Goal: Task Accomplishment & Management: Complete application form

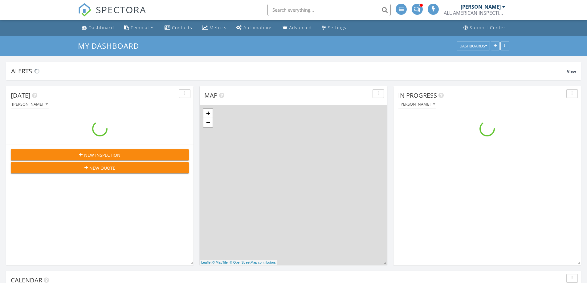
scroll to position [570, 596]
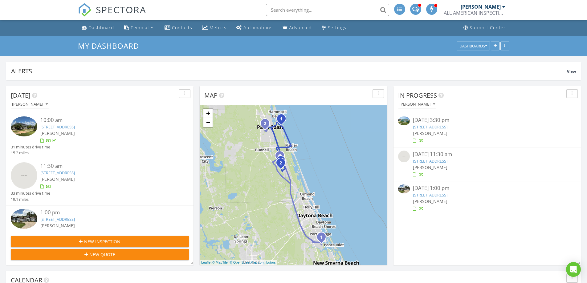
click at [447, 125] on link "1244 S Ocean Shore Blvd, Flagler Beach, FL 32136" at bounding box center [430, 127] width 35 height 6
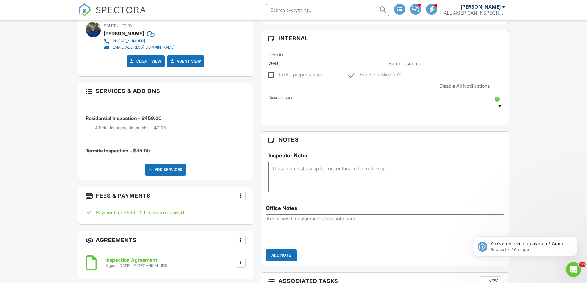
click at [174, 169] on div "Add Services" at bounding box center [165, 170] width 41 height 12
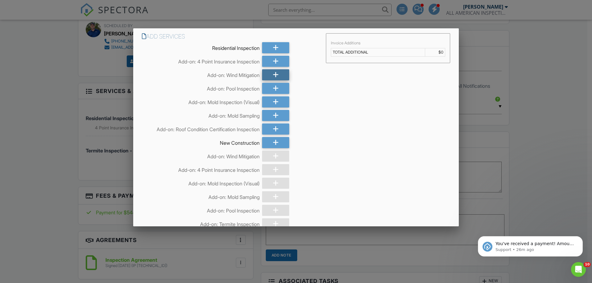
click at [267, 77] on div at bounding box center [275, 74] width 27 height 11
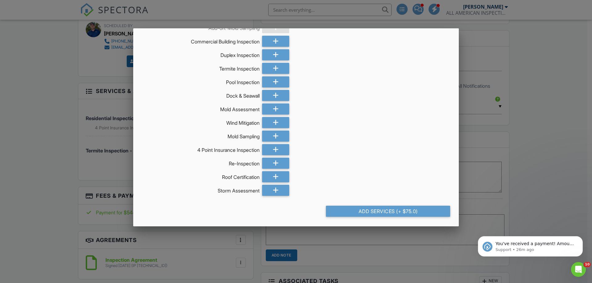
click at [413, 211] on div "Add Services (+ $75.0)" at bounding box center [388, 211] width 124 height 11
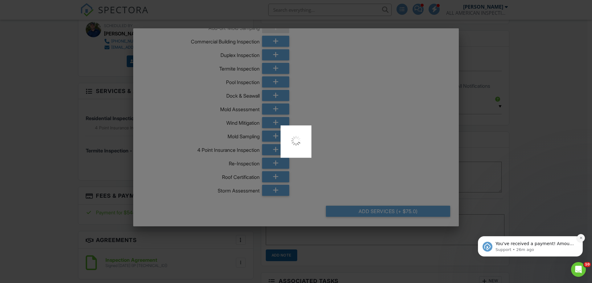
click at [580, 238] on icon "Dismiss notification" at bounding box center [580, 237] width 3 height 3
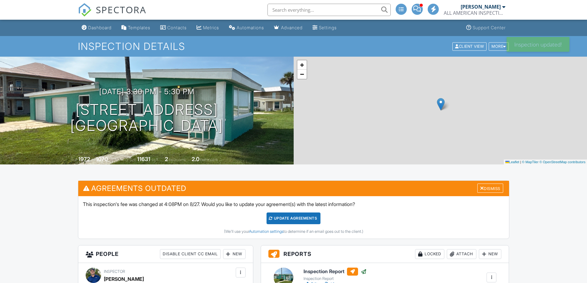
click at [502, 191] on div "Dismiss" at bounding box center [490, 189] width 26 height 10
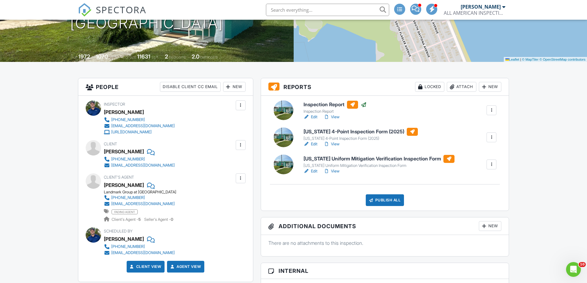
click at [340, 116] on link "View" at bounding box center [332, 117] width 16 height 6
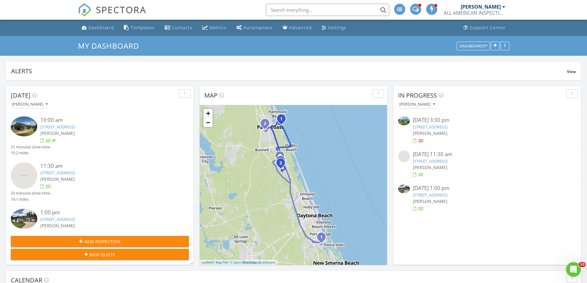
click at [426, 124] on link "1244 S Ocean Shore Blvd, Flagler Beach, FL 32136" at bounding box center [430, 127] width 35 height 6
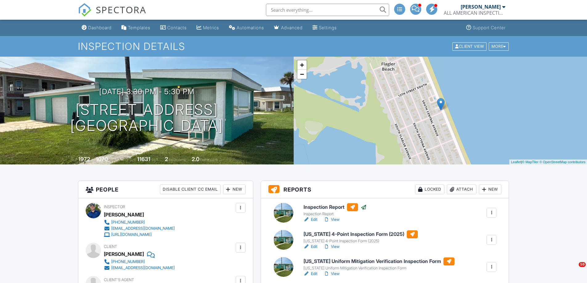
click at [314, 247] on link "Edit" at bounding box center [310, 247] width 14 height 6
click at [333, 221] on link "View" at bounding box center [332, 220] width 16 height 6
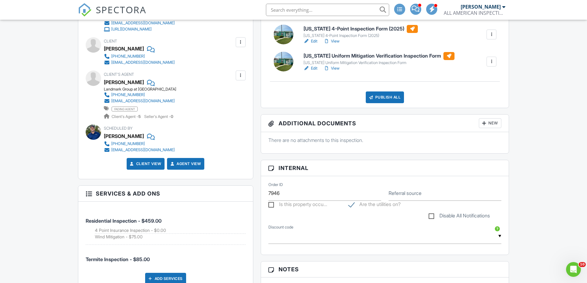
click at [315, 67] on link "Edit" at bounding box center [310, 68] width 14 height 6
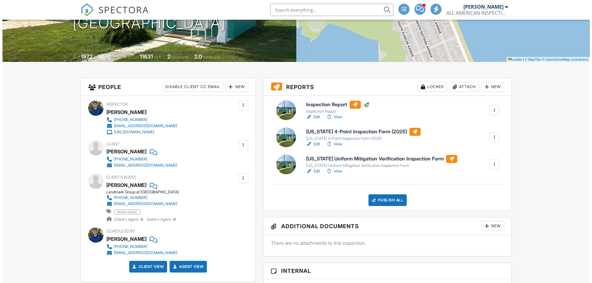
scroll to position [103, 0]
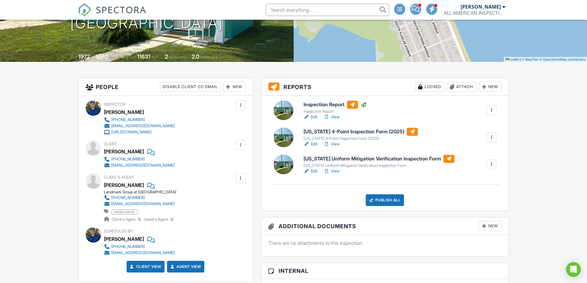
click at [389, 202] on div "Publish All" at bounding box center [385, 200] width 39 height 12
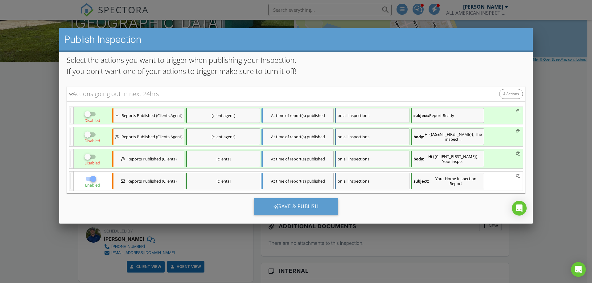
scroll to position [81, 0]
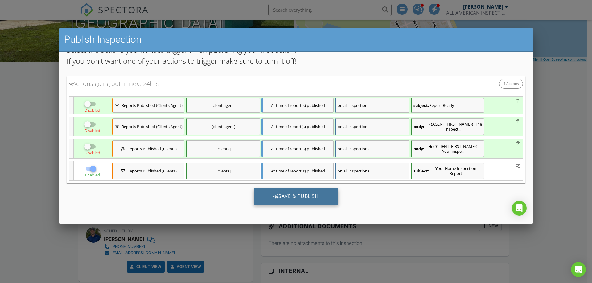
click at [309, 199] on div "Save & Publish" at bounding box center [296, 196] width 85 height 17
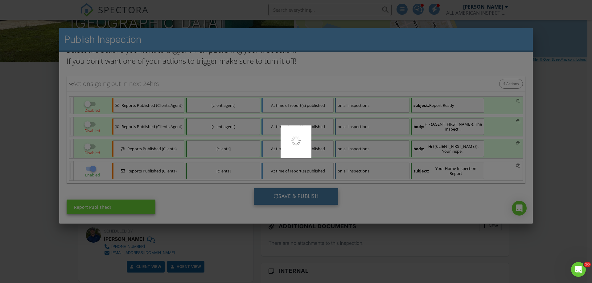
scroll to position [0, 0]
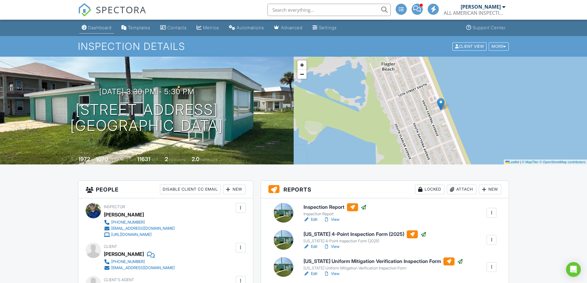
click at [104, 29] on div "Dashboard" at bounding box center [99, 27] width 23 height 5
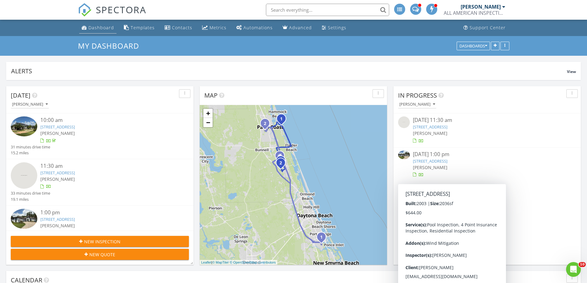
click at [102, 25] on div "Dashboard" at bounding box center [101, 28] width 26 height 6
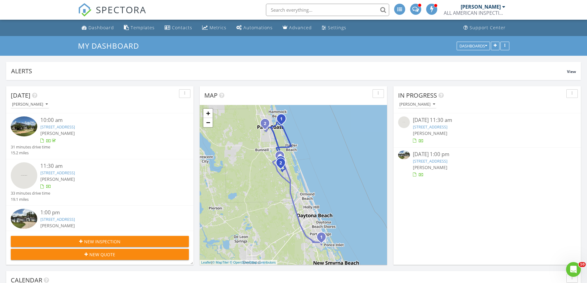
click at [75, 127] on link "[STREET_ADDRESS]" at bounding box center [57, 127] width 35 height 6
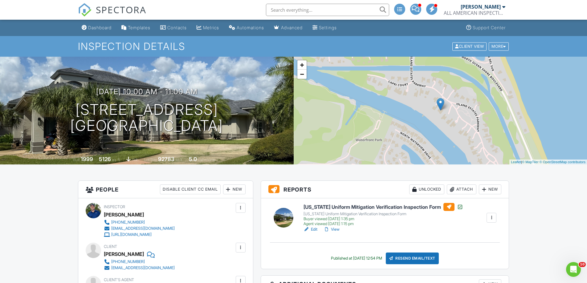
click at [312, 228] on link "Edit" at bounding box center [310, 229] width 14 height 6
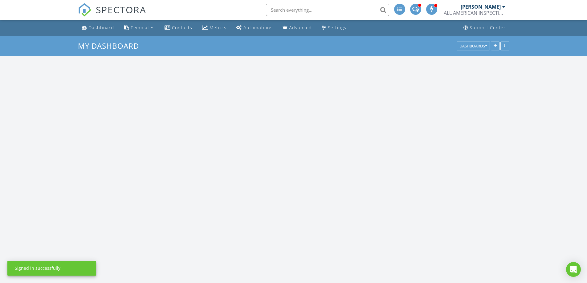
scroll to position [570, 596]
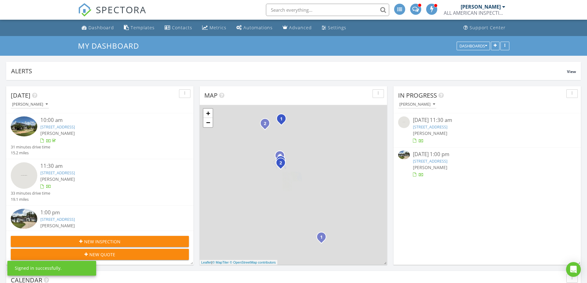
click at [350, 7] on input "text" at bounding box center [327, 10] width 123 height 12
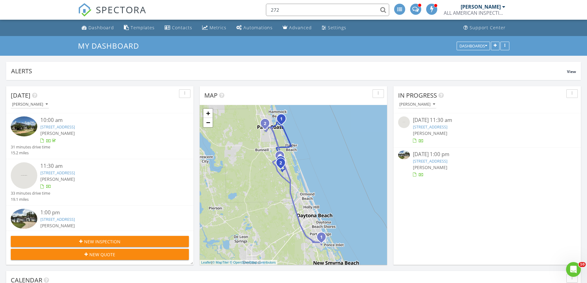
scroll to position [0, 0]
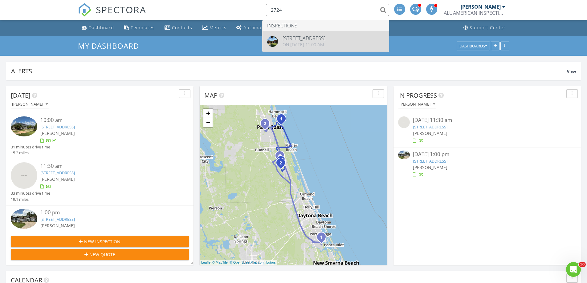
type input "2724"
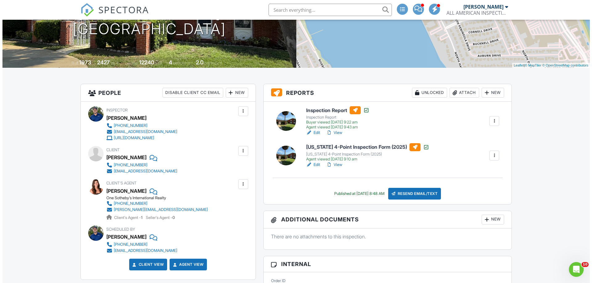
scroll to position [103, 0]
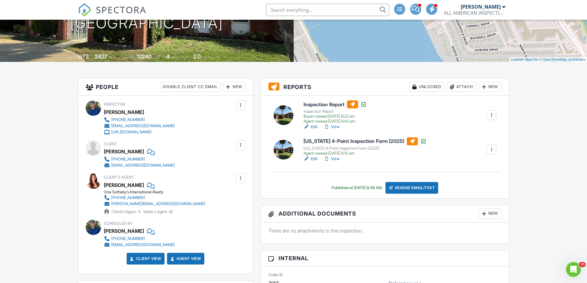
click at [496, 83] on div "New" at bounding box center [490, 87] width 22 height 10
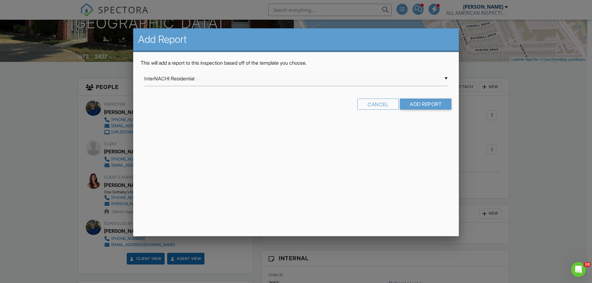
click at [250, 82] on div "▼ InterNACHI Residential InterNACHI Residential Florida 4-Point Inspection Form…" at bounding box center [295, 78] width 303 height 15
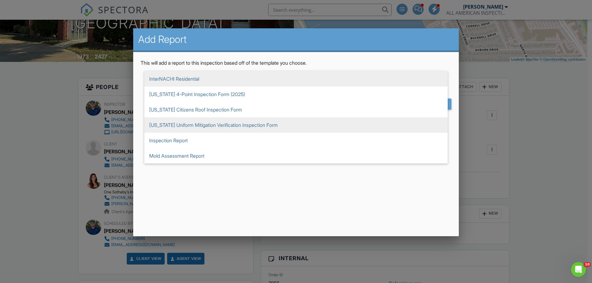
click at [259, 124] on span "[US_STATE] Uniform Mitigation Verification Inspection Form" at bounding box center [295, 124] width 303 height 15
type input "[US_STATE] Uniform Mitigation Verification Inspection Form"
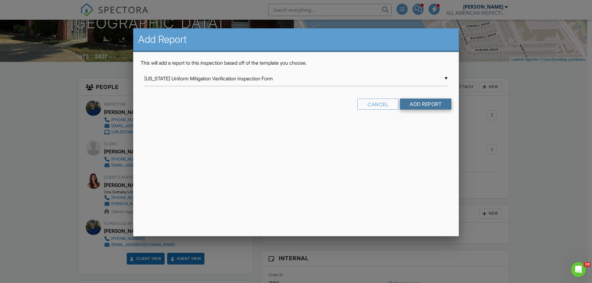
click at [421, 103] on input "Add Report" at bounding box center [425, 104] width 51 height 11
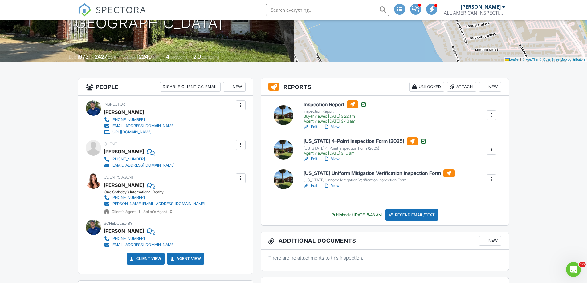
click at [316, 184] on link "Edit" at bounding box center [310, 186] width 14 height 6
click at [425, 213] on div "Resend Email/Text" at bounding box center [411, 215] width 53 height 12
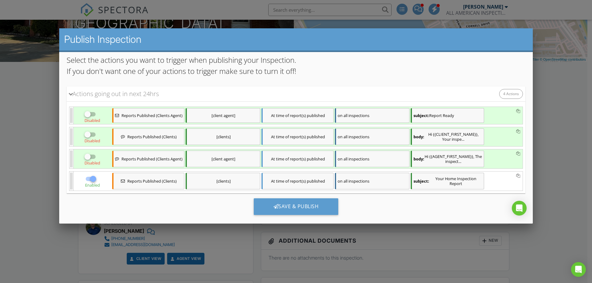
scroll to position [81, 0]
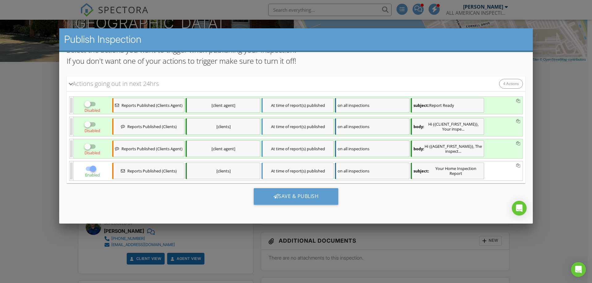
click at [85, 148] on div at bounding box center [87, 146] width 10 height 10
checkbox input "true"
click at [88, 128] on div at bounding box center [87, 124] width 10 height 10
checkbox input "true"
click at [93, 104] on input "checkbox" at bounding box center [90, 106] width 12 height 7
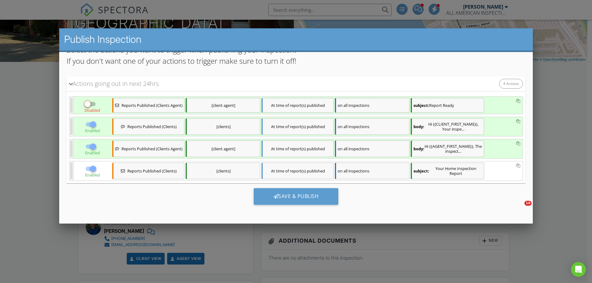
checkbox input "true"
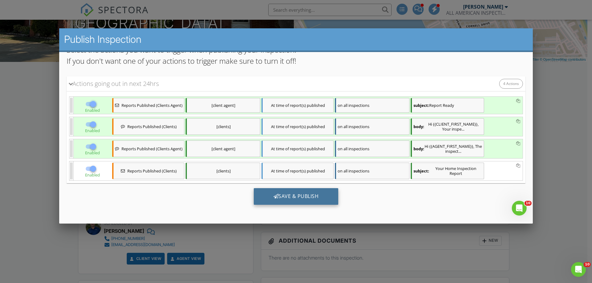
scroll to position [0, 0]
click at [300, 194] on div "Save & Publish" at bounding box center [296, 196] width 85 height 17
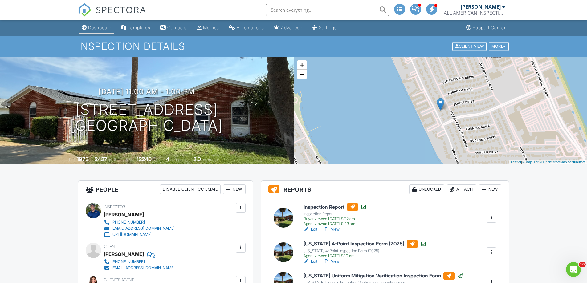
click at [105, 27] on div "Dashboard" at bounding box center [99, 27] width 23 height 5
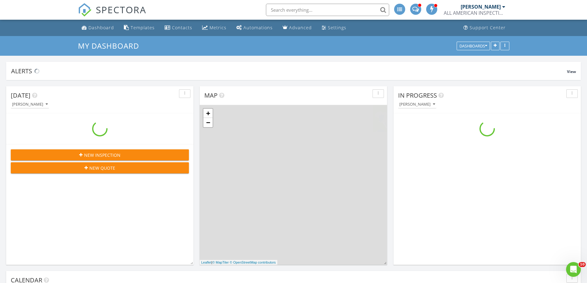
scroll to position [570, 596]
